Goal: Information Seeking & Learning: Learn about a topic

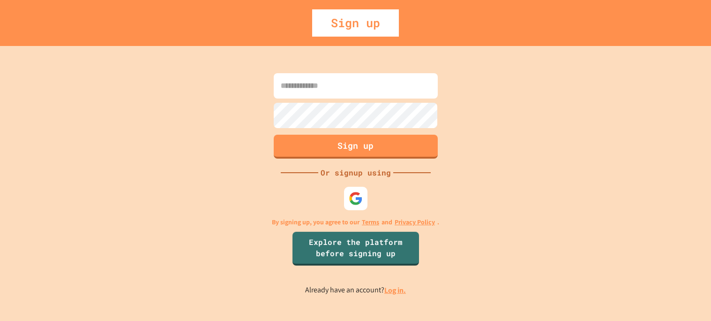
click at [394, 292] on link "Log in." at bounding box center [395, 290] width 22 height 10
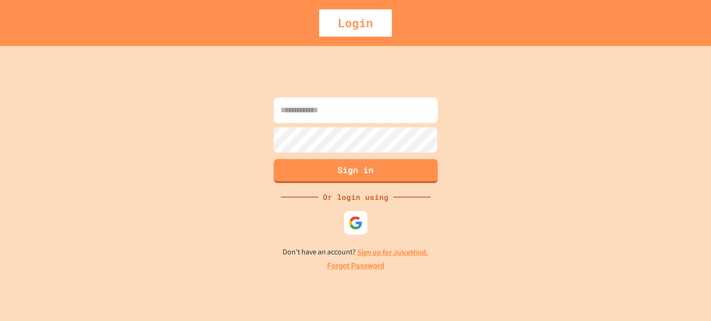
click at [370, 110] on input at bounding box center [356, 110] width 164 height 25
type input "**********"
click at [370, 177] on button "Sign in" at bounding box center [355, 170] width 167 height 24
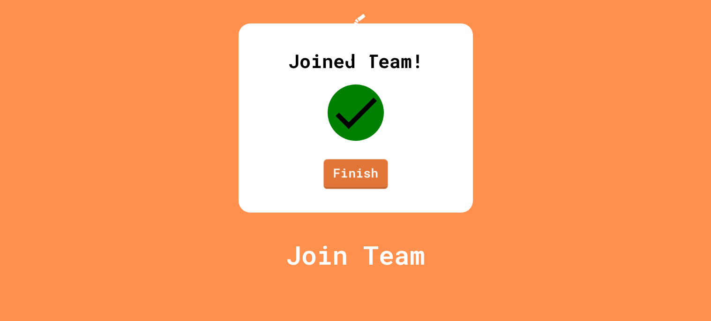
click at [365, 189] on link "Finish" at bounding box center [355, 174] width 64 height 30
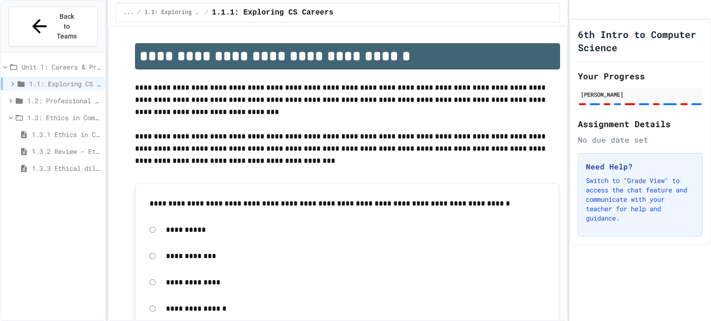
click at [67, 129] on span "1.3.1 Ethics in Computer Science" at bounding box center [66, 134] width 69 height 10
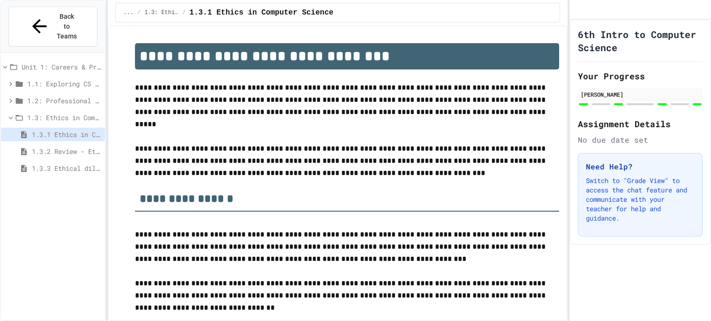
click at [47, 96] on span "1.2: Professional Communication" at bounding box center [64, 101] width 74 height 10
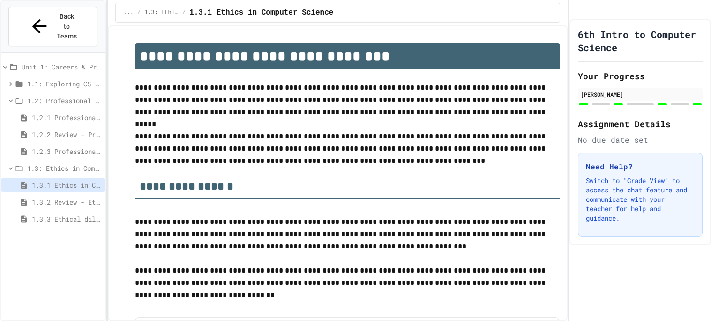
click at [60, 146] on span "1.2.3 Professional Communication Challenge" at bounding box center [66, 151] width 69 height 10
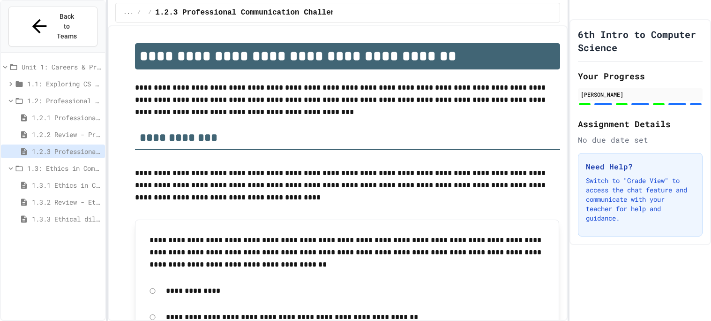
click at [53, 129] on span "1.2.2 Review - Professional Communication" at bounding box center [66, 134] width 69 height 10
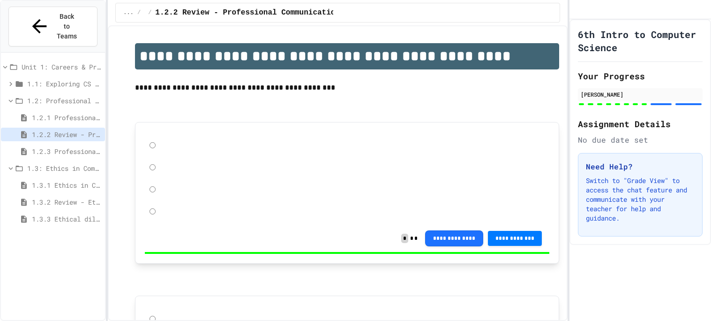
click at [55, 113] on span "1.2.1 Professional Communication" at bounding box center [66, 118] width 69 height 10
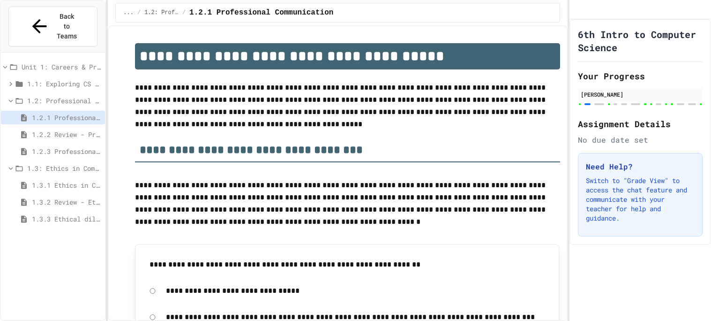
click at [183, 169] on p at bounding box center [347, 173] width 424 height 12
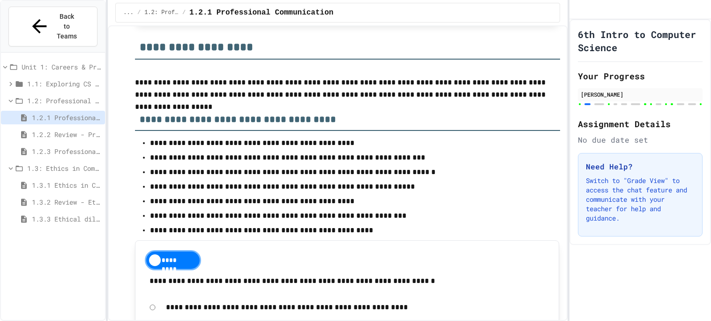
scroll to position [1255, 0]
